Goal: Information Seeking & Learning: Learn about a topic

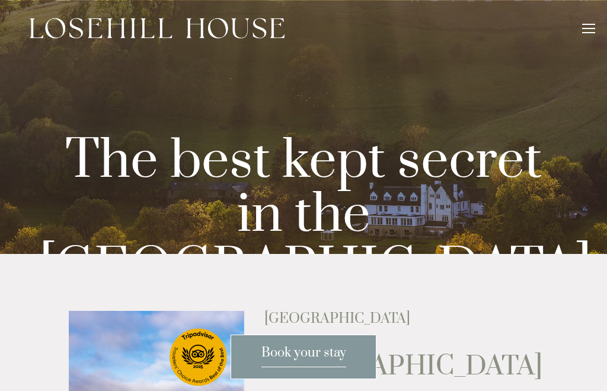
click at [594, 18] on div "Rooms Rooms Your Stay Book a stay Offers Spa About" at bounding box center [303, 28] width 583 height 56
click at [601, 28] on header "Rooms Rooms Your Stay Book a stay Offers Spa" at bounding box center [303, 28] width 607 height 56
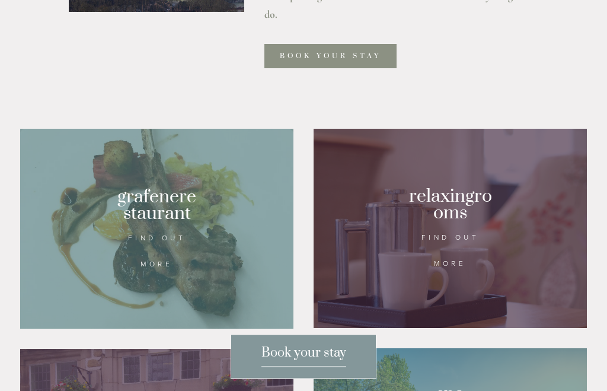
scroll to position [574, 0]
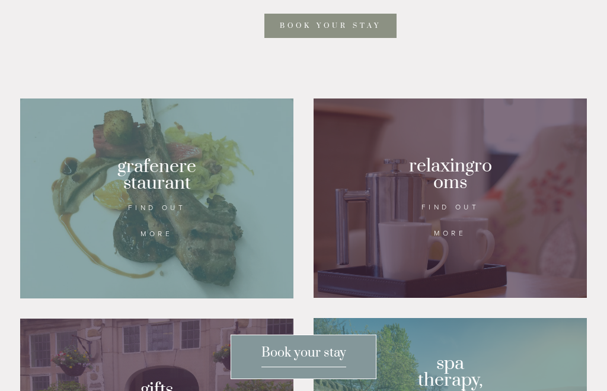
click at [460, 287] on div at bounding box center [450, 197] width 273 height 199
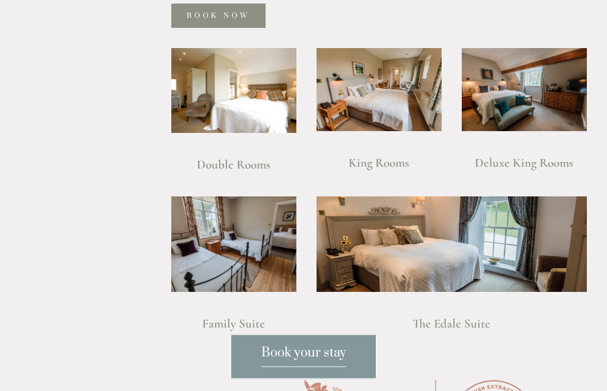
scroll to position [832, 0]
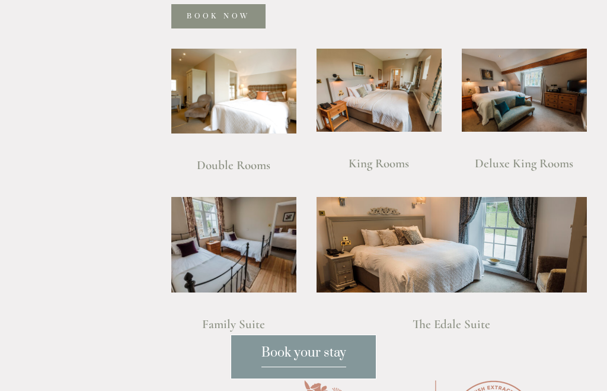
click at [383, 97] on img at bounding box center [379, 91] width 125 height 84
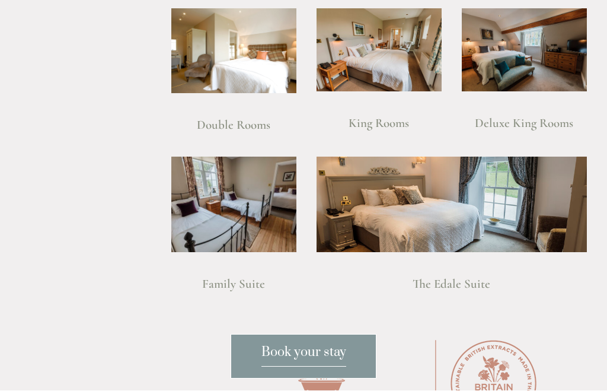
click at [250, 85] on img at bounding box center [233, 51] width 125 height 85
click at [407, 71] on img at bounding box center [379, 50] width 125 height 84
click at [527, 76] on img at bounding box center [524, 50] width 125 height 84
click at [410, 71] on img at bounding box center [379, 50] width 125 height 84
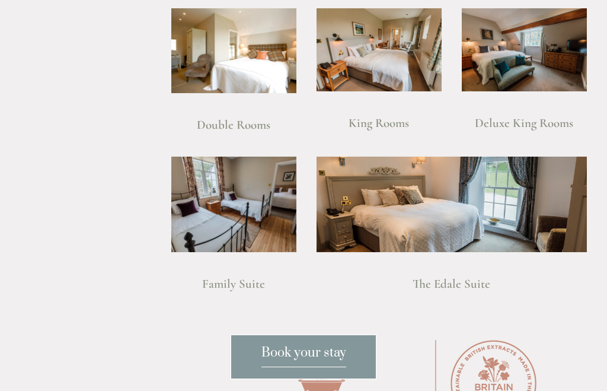
click at [504, 216] on img at bounding box center [452, 203] width 270 height 95
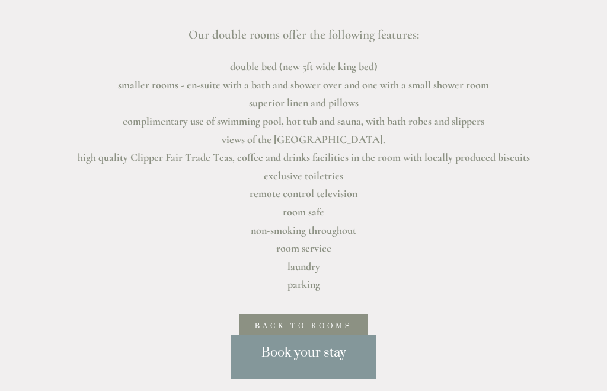
scroll to position [407, 0]
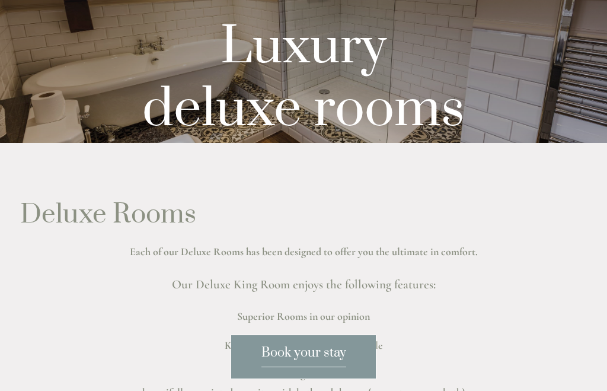
scroll to position [110, 0]
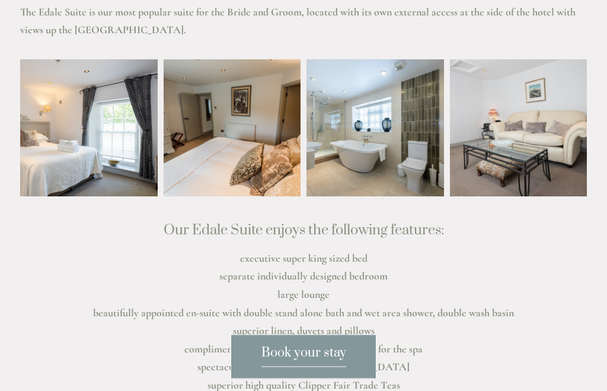
scroll to position [318, 0]
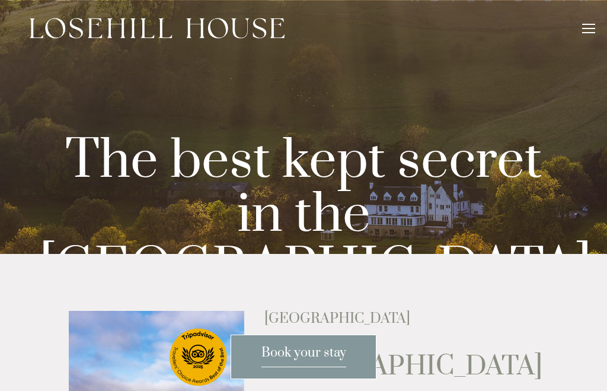
scroll to position [614, 0]
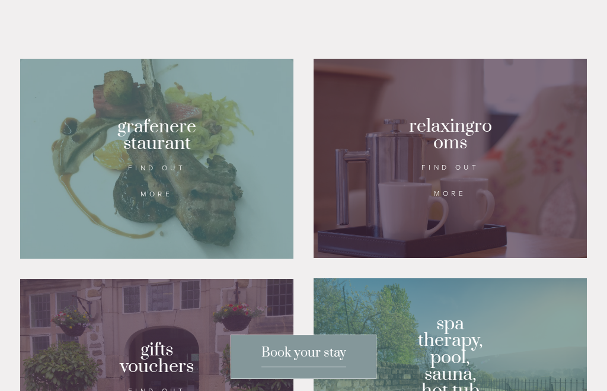
click at [207, 212] on div at bounding box center [156, 159] width 273 height 200
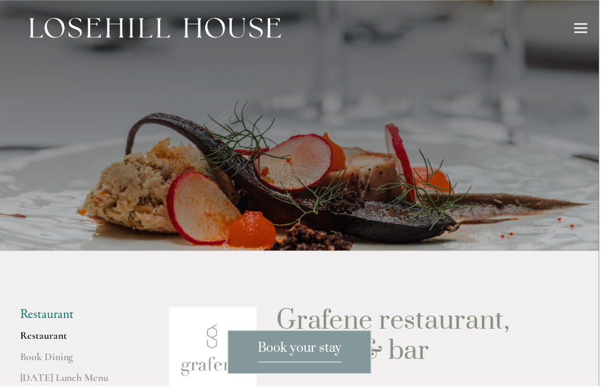
click at [586, 28] on div at bounding box center [588, 28] width 13 height 1
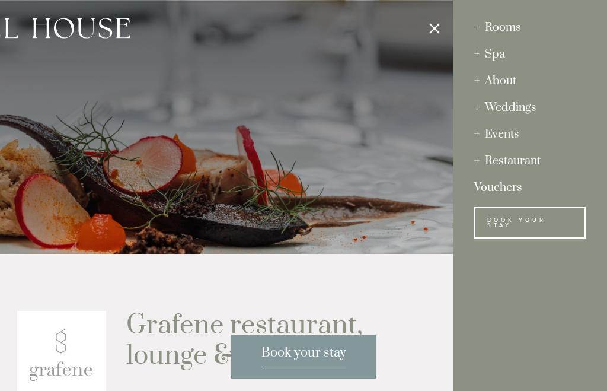
click at [498, 57] on div "Spa" at bounding box center [529, 54] width 111 height 27
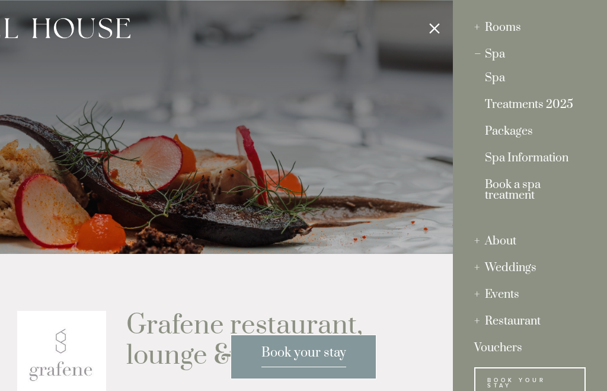
click at [516, 135] on link "Packages" at bounding box center [530, 134] width 90 height 16
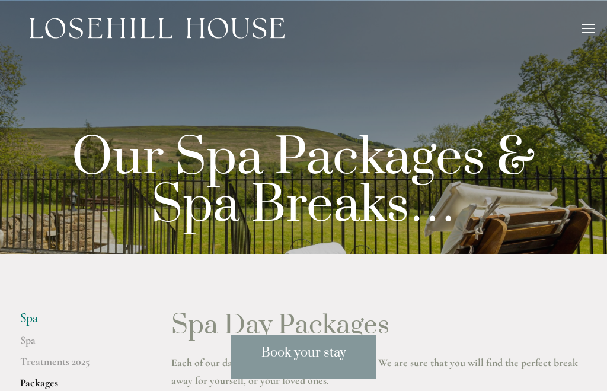
click at [592, 28] on div at bounding box center [588, 28] width 13 height 1
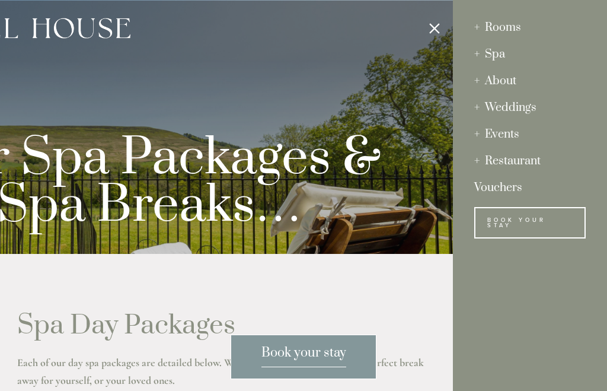
click at [333, 354] on div at bounding box center [149, 195] width 607 height 391
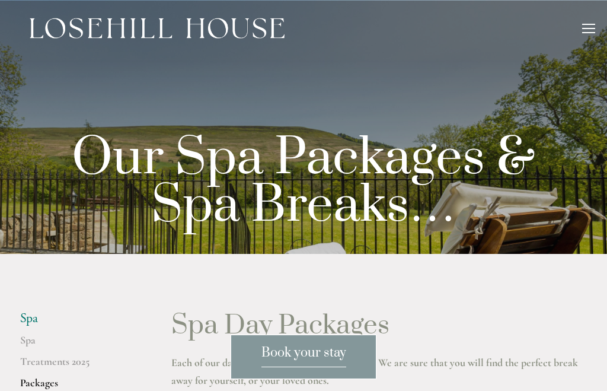
click at [342, 352] on span "Book your stay" at bounding box center [303, 355] width 85 height 23
click at [591, 32] on div at bounding box center [588, 32] width 13 height 1
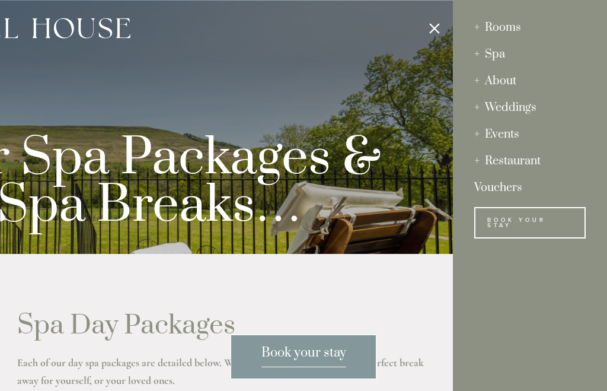
click at [497, 52] on div "Spa" at bounding box center [529, 54] width 111 height 27
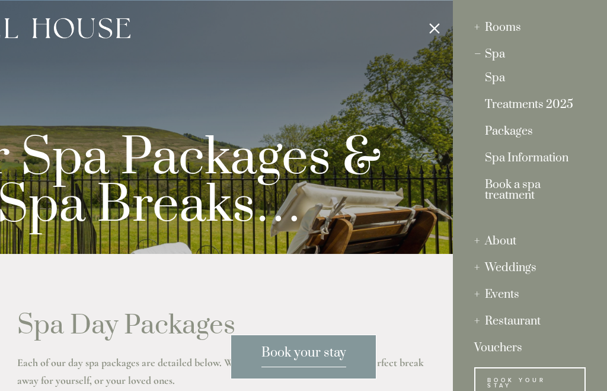
click at [548, 162] on link "Spa Information" at bounding box center [530, 161] width 90 height 16
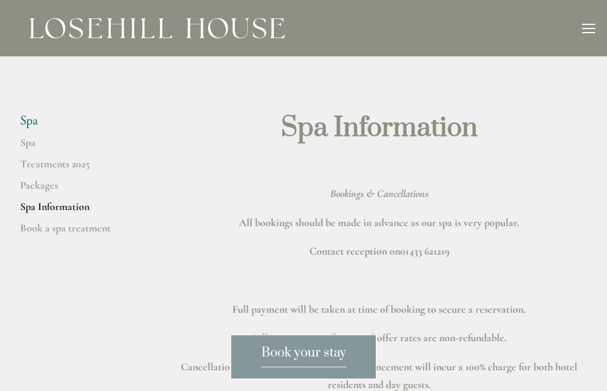
click at [588, 29] on div at bounding box center [588, 30] width 13 height 13
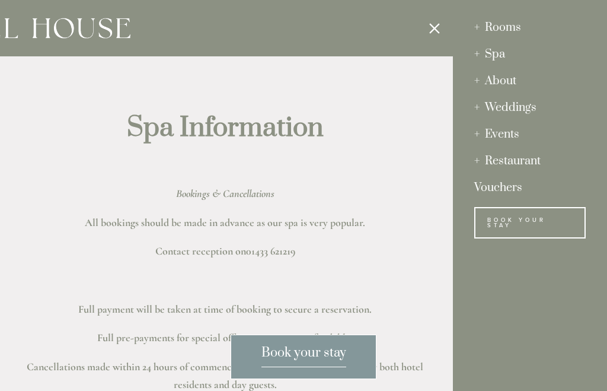
click at [507, 56] on div "Spa" at bounding box center [529, 54] width 111 height 27
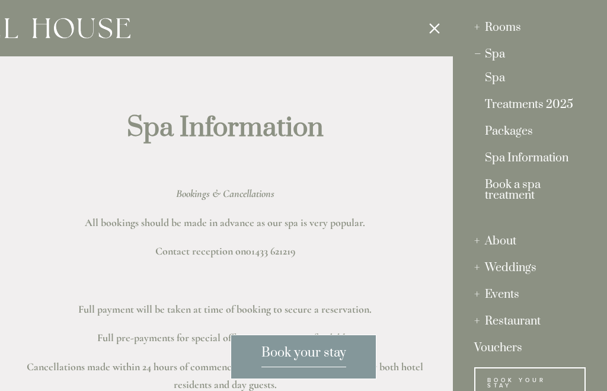
click at [563, 100] on link "Treatments 2025" at bounding box center [530, 108] width 90 height 16
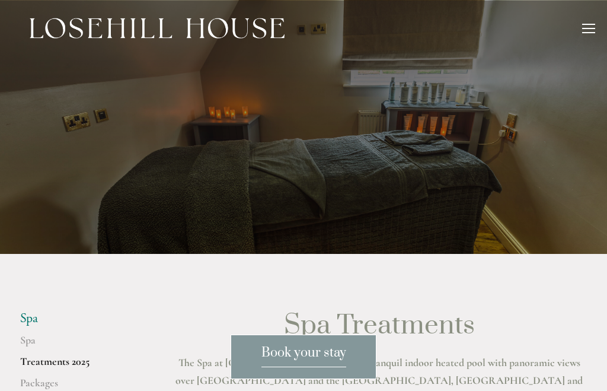
click at [584, 28] on div at bounding box center [588, 28] width 13 height 1
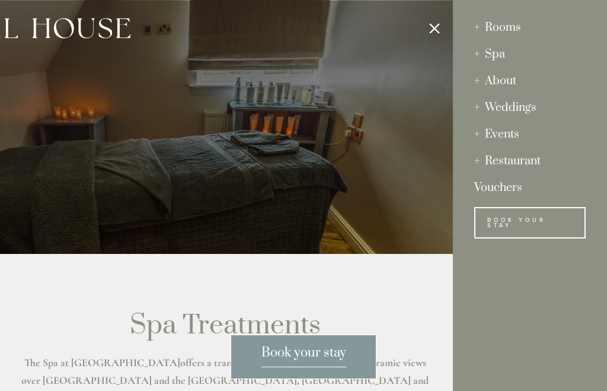
click at [533, 158] on div "Restaurant" at bounding box center [529, 161] width 111 height 27
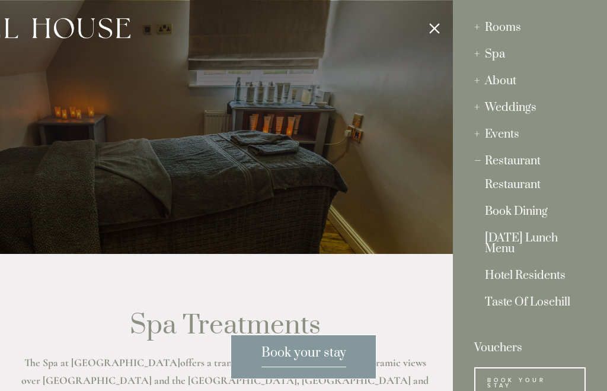
click at [530, 189] on link "Restaurant" at bounding box center [530, 188] width 90 height 16
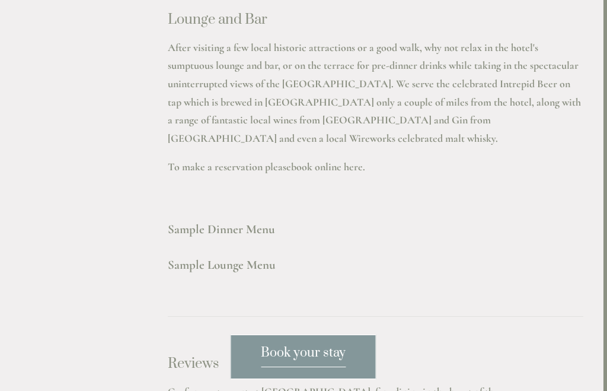
scroll to position [3247, 3]
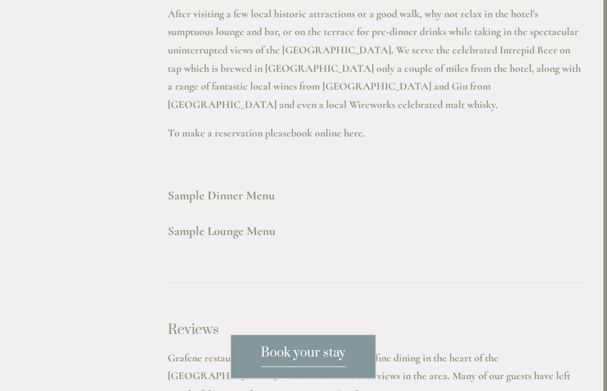
click at [258, 224] on strong "Sample Lounge Menu" at bounding box center [222, 231] width 108 height 15
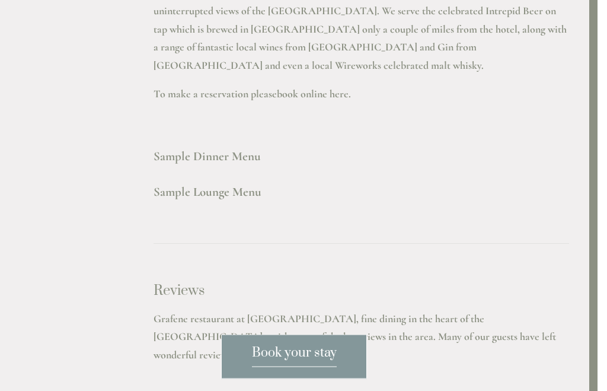
scroll to position [3263, 8]
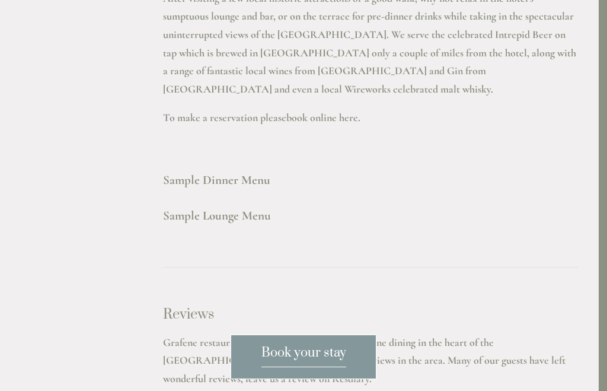
click at [241, 172] on strong "Sample Dinner Menu" at bounding box center [216, 179] width 107 height 15
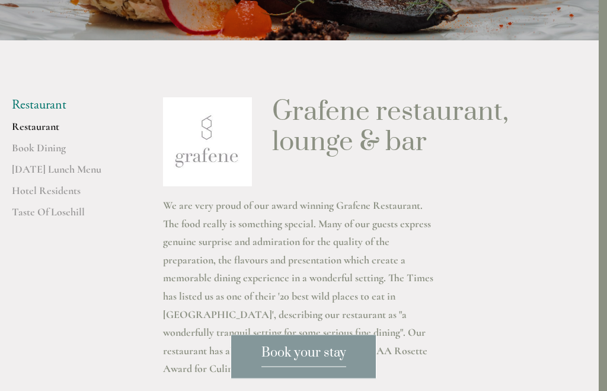
scroll to position [221, 8]
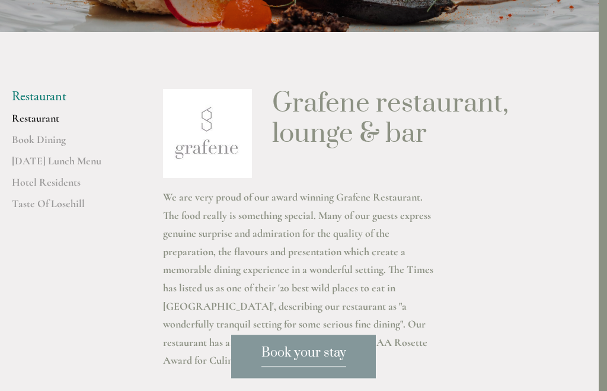
click at [79, 176] on link "[DATE] Lunch Menu" at bounding box center [68, 165] width 113 height 21
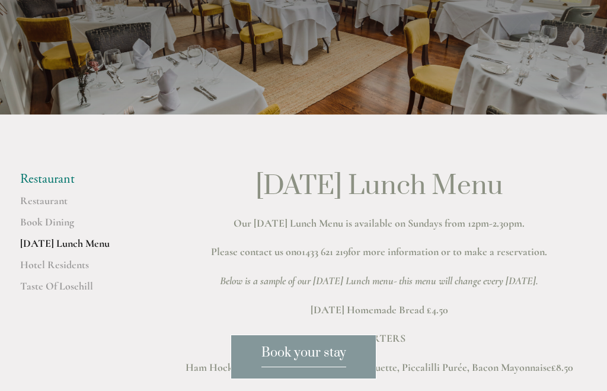
scroll to position [139, 0]
click at [75, 280] on link "Hotel Residents" at bounding box center [76, 268] width 113 height 21
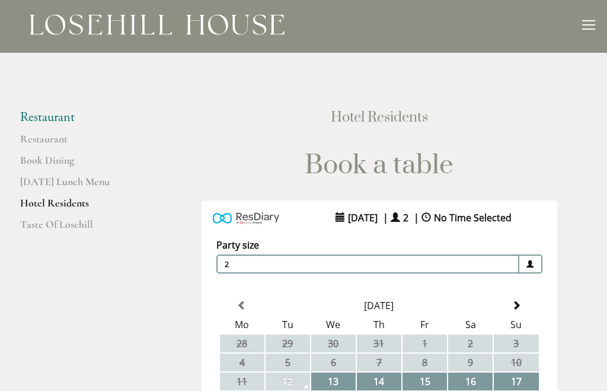
scroll to position [4, 0]
click at [72, 226] on link "Taste Of Losehill" at bounding box center [76, 227] width 113 height 21
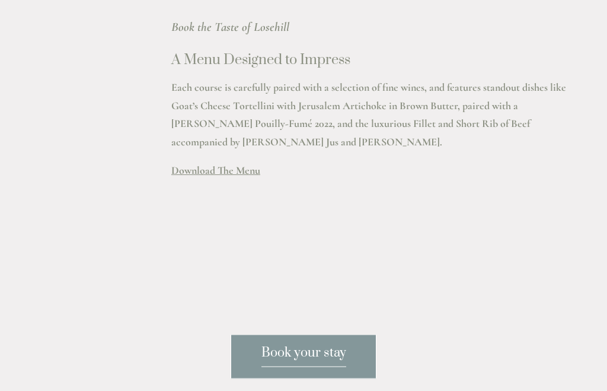
scroll to position [437, 0]
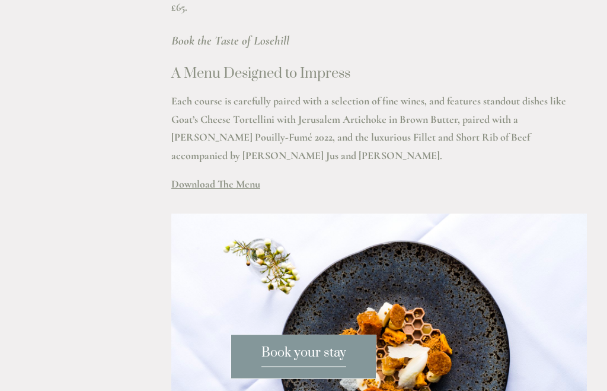
click at [239, 200] on div "Taste Of Losehill Embark on a Culinary Journey with our "Taste of Losehill" Exp…" at bounding box center [379, 38] width 436 height 331
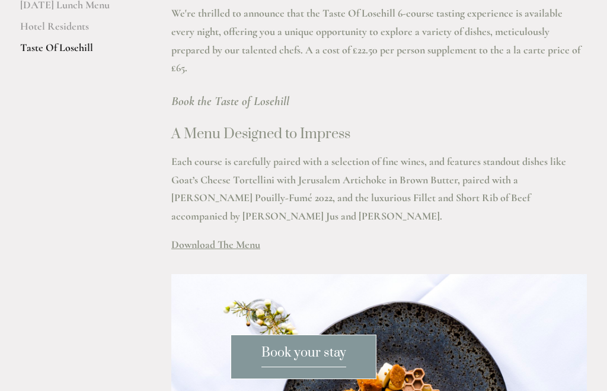
scroll to position [370, 0]
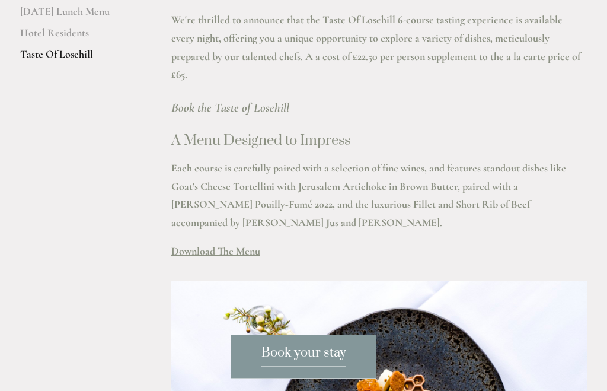
click at [242, 256] on span "Download The Menu" at bounding box center [215, 251] width 89 height 13
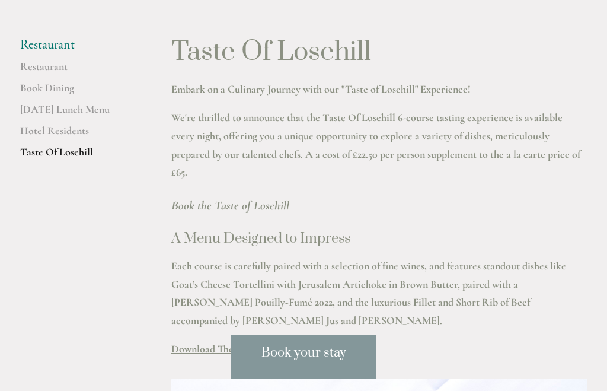
scroll to position [282, 0]
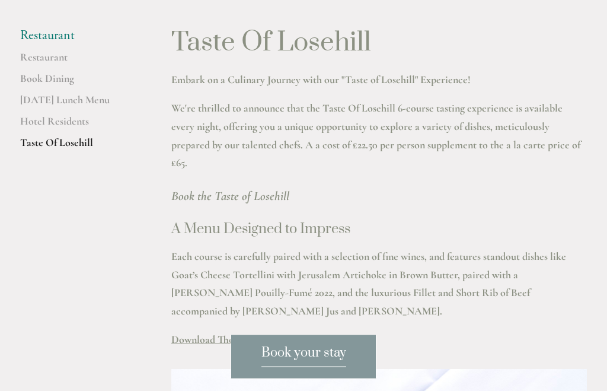
click at [238, 346] on span "Download The Menu" at bounding box center [215, 339] width 89 height 13
click at [223, 329] on div "Taste Of Losehill Embark on a Culinary Journey with our "Taste of Losehill" Exp…" at bounding box center [378, 188] width 415 height 321
click at [238, 346] on span "Download The Menu" at bounding box center [215, 339] width 89 height 13
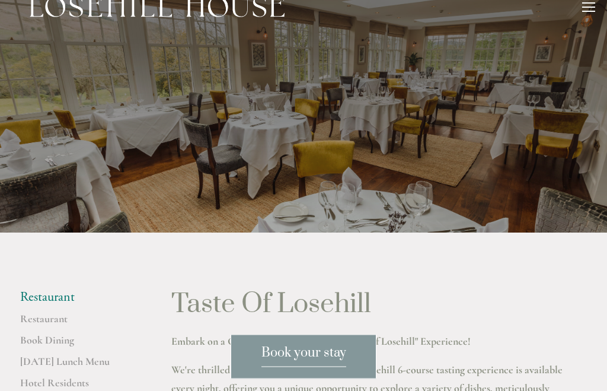
scroll to position [0, 0]
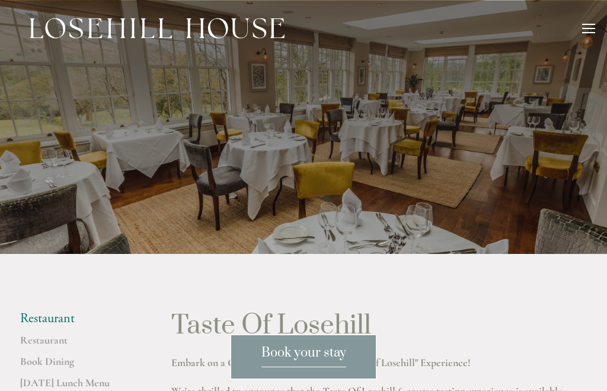
click at [589, 24] on div at bounding box center [588, 24] width 13 height 1
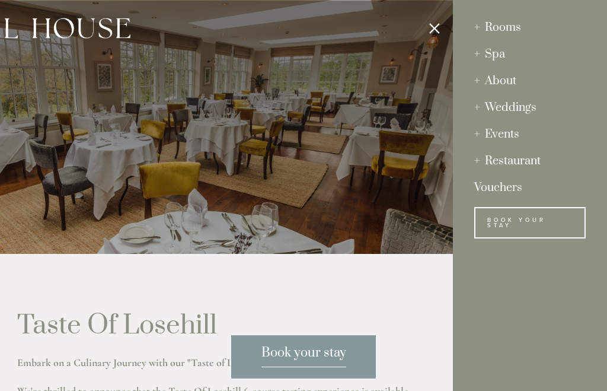
click at [496, 63] on div "Spa" at bounding box center [529, 54] width 111 height 27
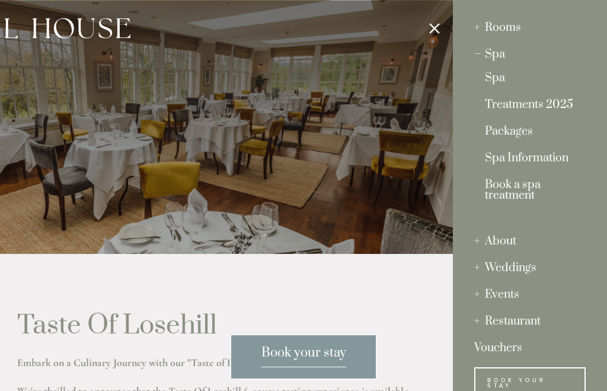
click at [533, 141] on link "Packages" at bounding box center [530, 134] width 90 height 16
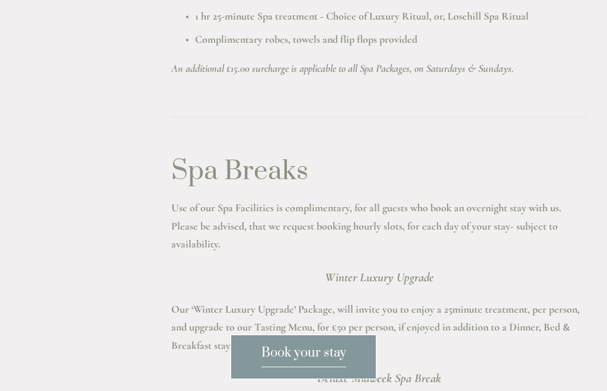
scroll to position [1559, 0]
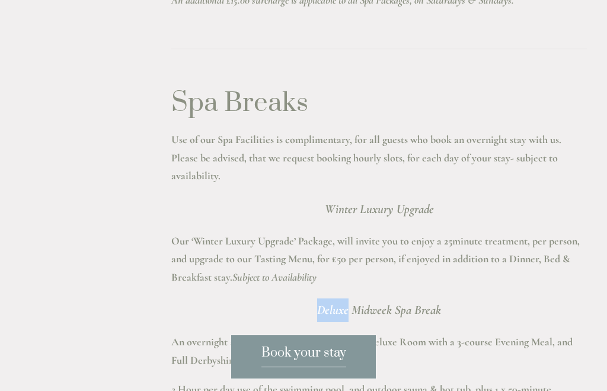
click at [570, 213] on h3 "Winter Luxury Upgrade" at bounding box center [378, 209] width 415 height 24
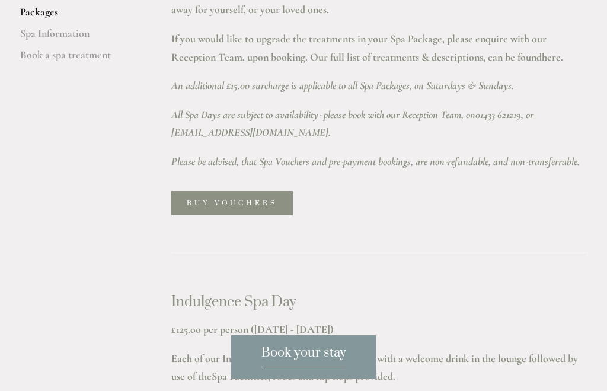
scroll to position [0, 0]
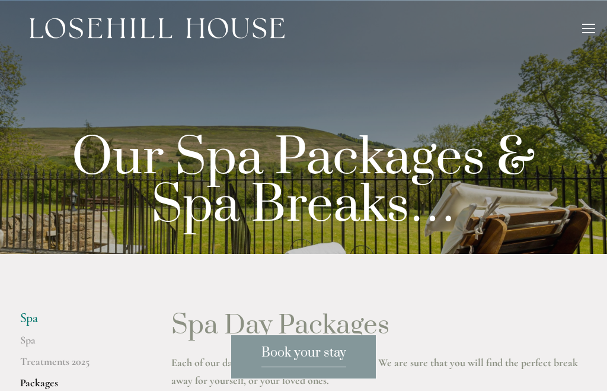
click at [552, 120] on div "Our Spa Packages & Spa Breaks…" at bounding box center [303, 182] width 567 height 156
click at [584, 34] on div at bounding box center [588, 30] width 13 height 13
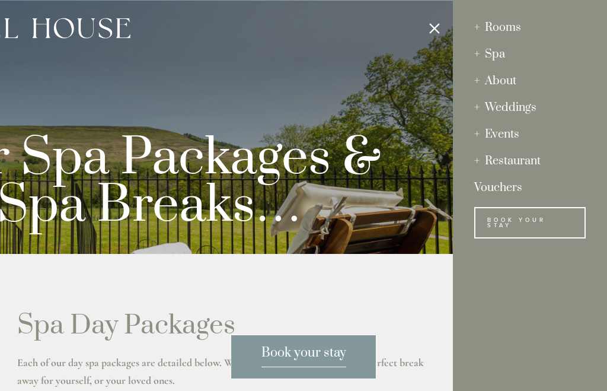
click at [503, 57] on div "Spa" at bounding box center [529, 54] width 111 height 27
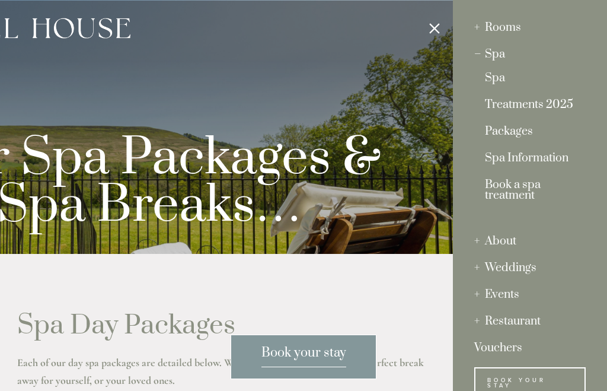
click at [562, 111] on link "Treatments 2025" at bounding box center [530, 108] width 90 height 16
click at [431, 27] on div at bounding box center [149, 195] width 607 height 391
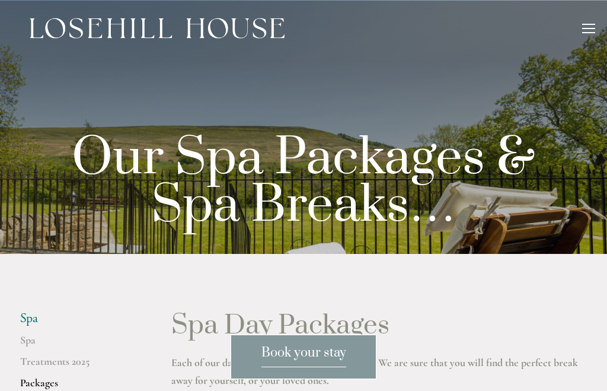
click at [593, 29] on div at bounding box center [588, 30] width 13 height 13
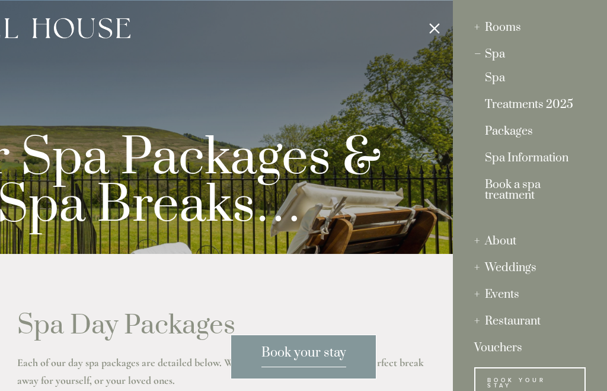
click at [511, 27] on div "Rooms" at bounding box center [529, 27] width 111 height 27
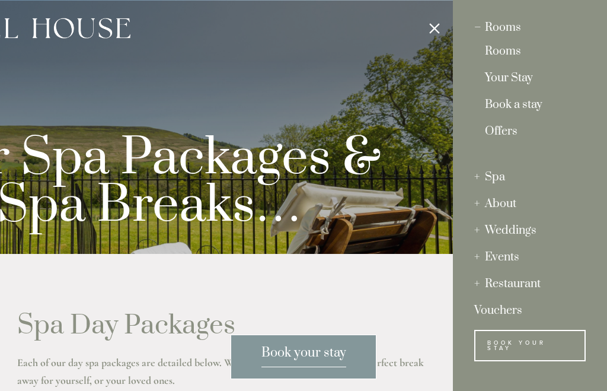
click at [523, 77] on link "Your Stay" at bounding box center [530, 81] width 90 height 16
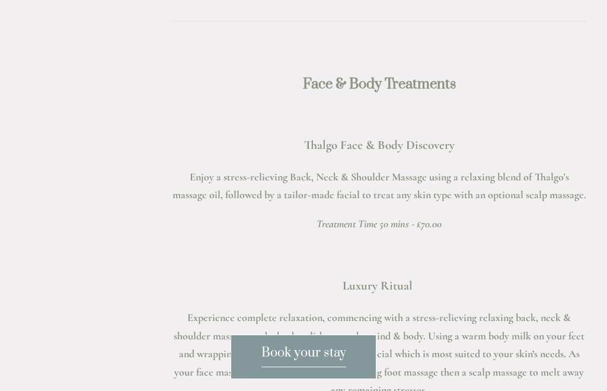
scroll to position [1732, 0]
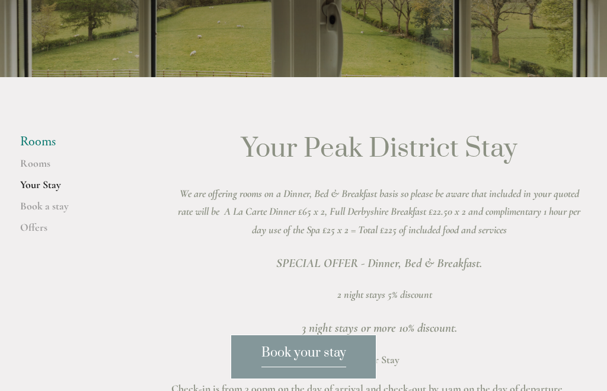
scroll to position [176, 0]
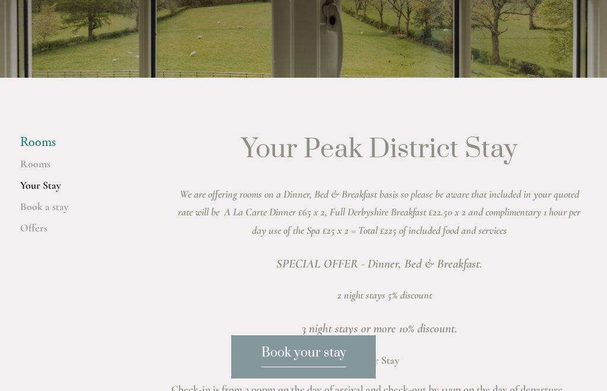
click at [43, 242] on link "Offers" at bounding box center [76, 231] width 113 height 21
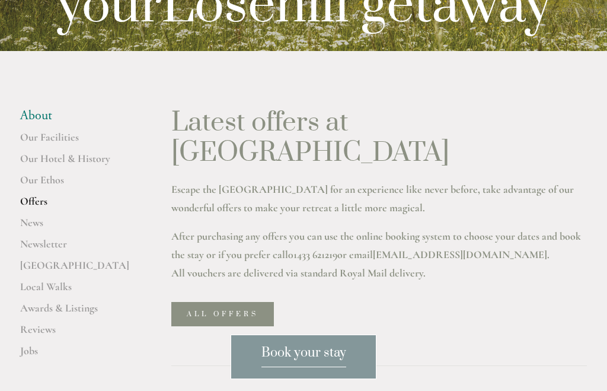
scroll to position [212, 0]
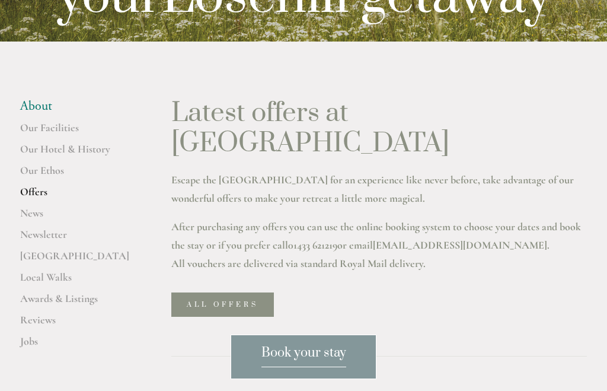
click at [64, 142] on link "Our Facilities" at bounding box center [76, 131] width 113 height 21
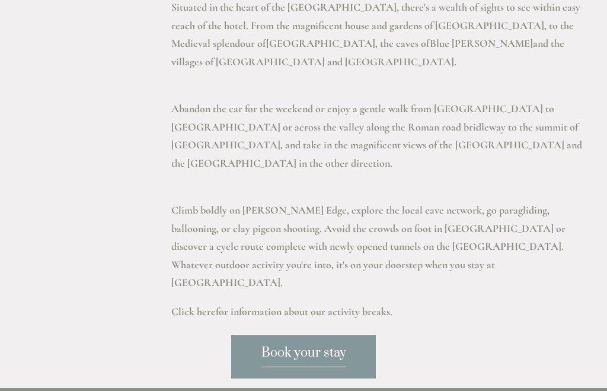
scroll to position [2622, 0]
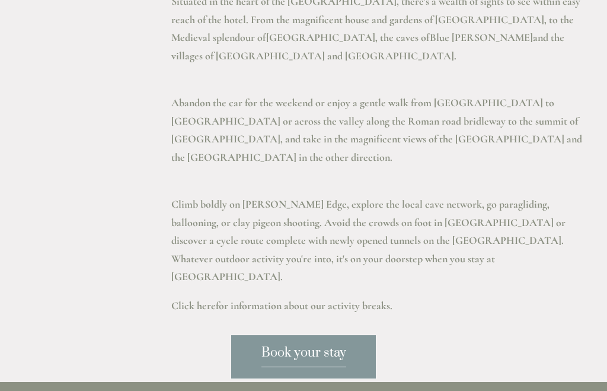
click at [178, 299] on link "Click here" at bounding box center [193, 305] width 44 height 13
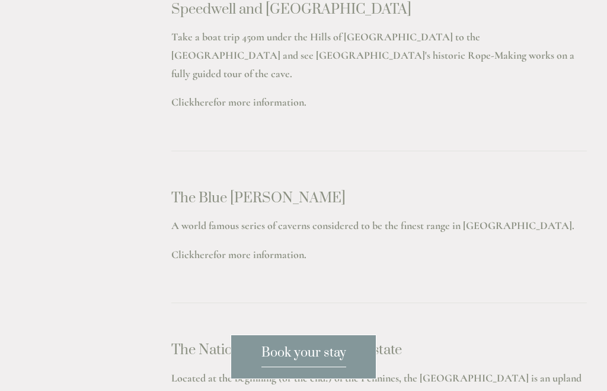
scroll to position [3514, 0]
